Goal: Navigation & Orientation: Go to known website

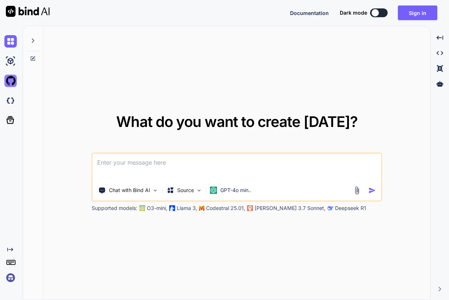
click at [9, 85] on img at bounding box center [10, 81] width 12 height 12
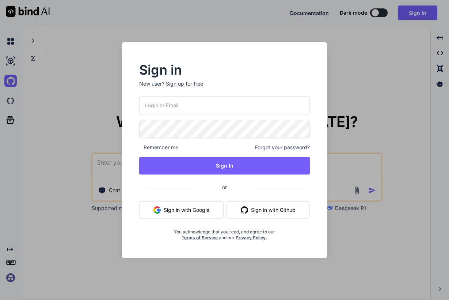
click at [357, 256] on div "Sign in New user? Sign up for free Remember me Forgot your password? Sign In or…" at bounding box center [224, 150] width 449 height 300
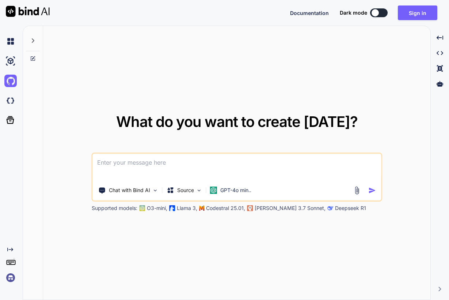
click at [4, 66] on div at bounding box center [11, 61] width 15 height 12
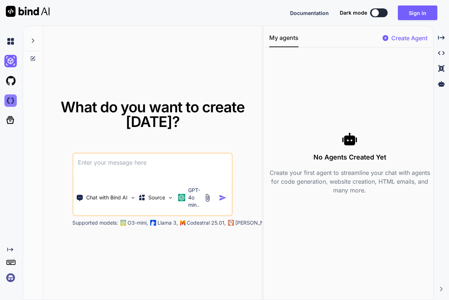
click at [9, 100] on img at bounding box center [10, 100] width 12 height 12
click at [7, 119] on icon at bounding box center [11, 120] width 8 height 8
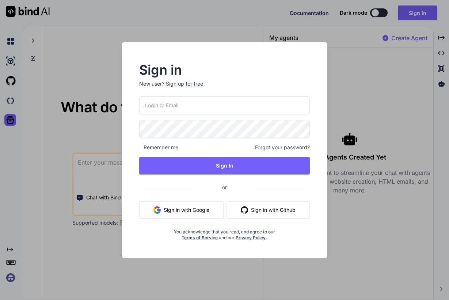
click at [85, 120] on div "Sign in New user? Sign up for free Remember me Forgot your password? Sign In or…" at bounding box center [224, 150] width 449 height 300
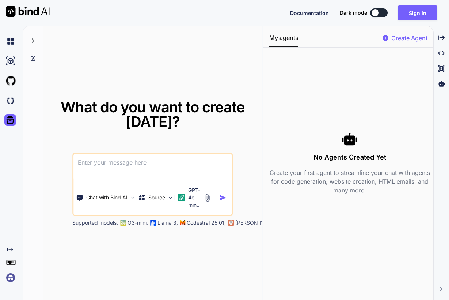
type textarea "x"
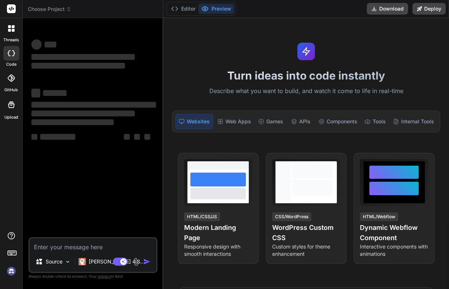
type textarea "x"
